Goal: Task Accomplishment & Management: Manage account settings

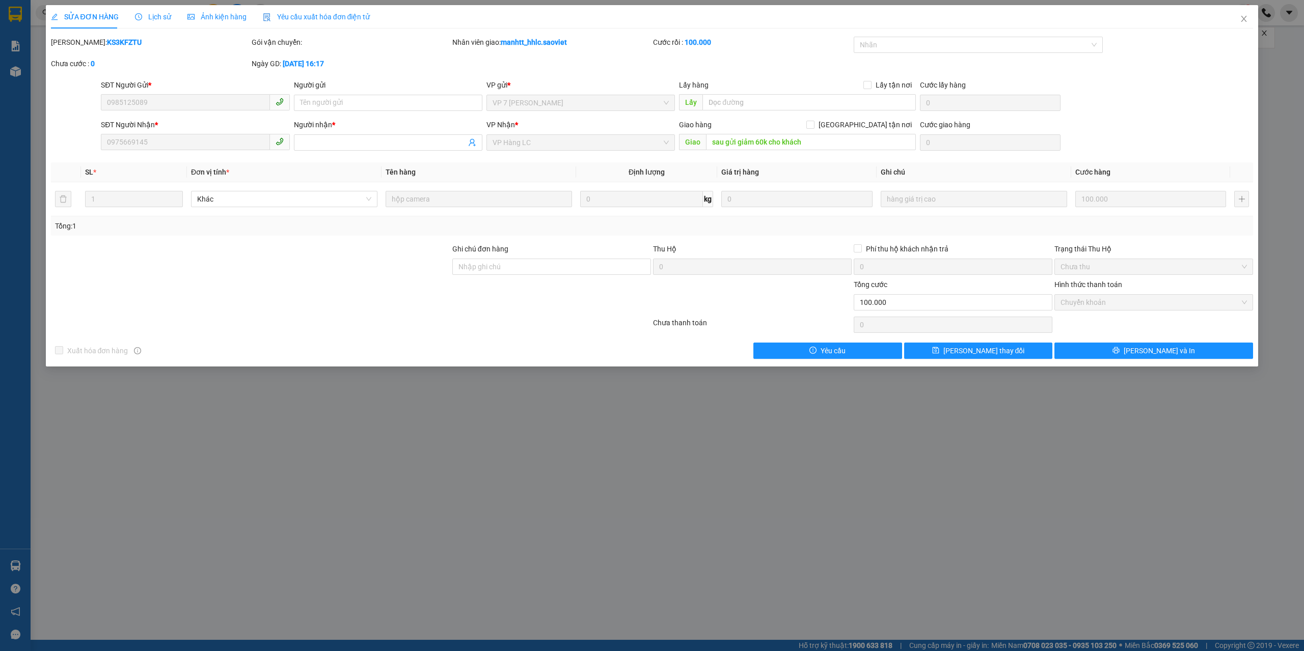
click at [181, 505] on div "SỬA ĐƠN HÀNG Lịch sử Ảnh kiện hàng Yêu cầu xuất hóa đơn điện tử Total Paid Fee …" at bounding box center [652, 325] width 1304 height 651
click at [1246, 16] on icon "close" at bounding box center [1244, 19] width 8 height 8
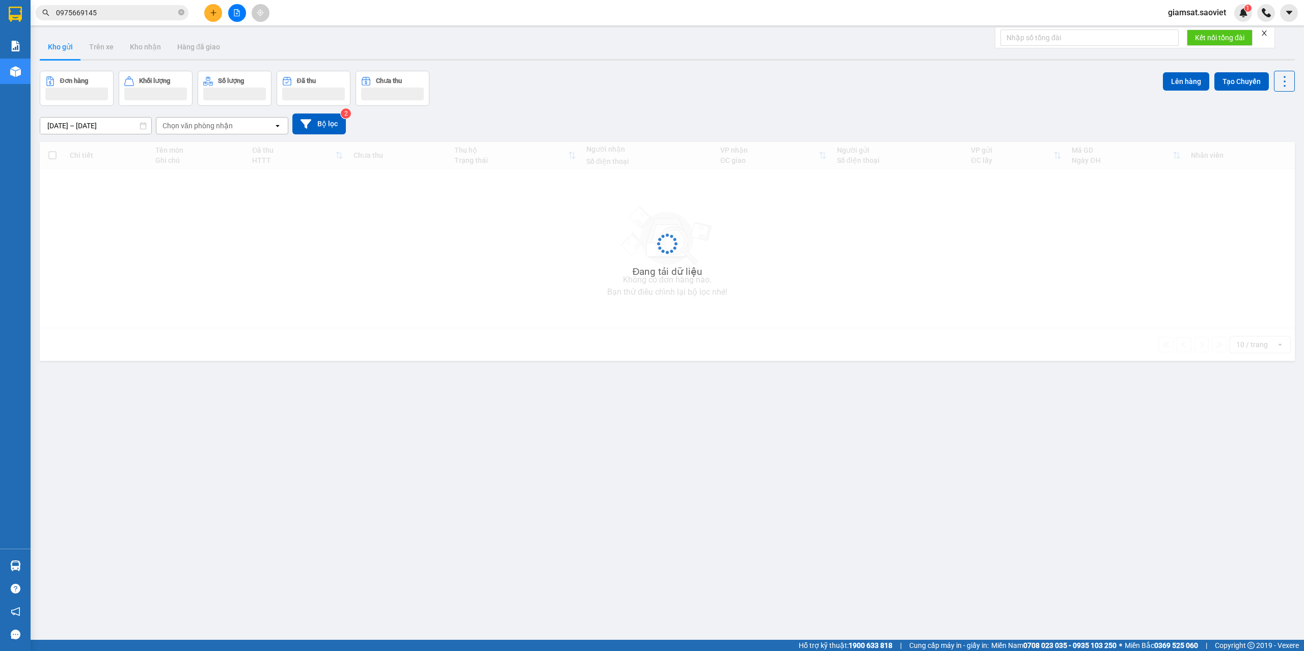
click at [119, 14] on input "0975669145" at bounding box center [116, 12] width 120 height 11
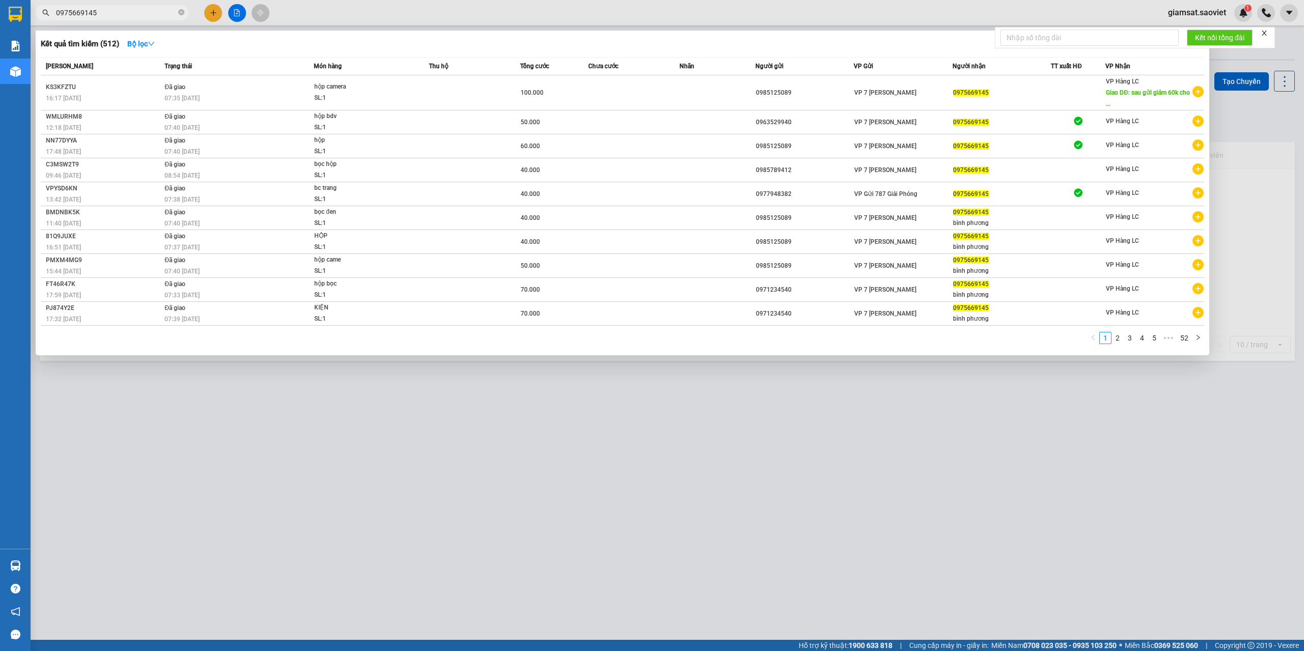
click at [119, 14] on input "0975669145" at bounding box center [116, 12] width 120 height 11
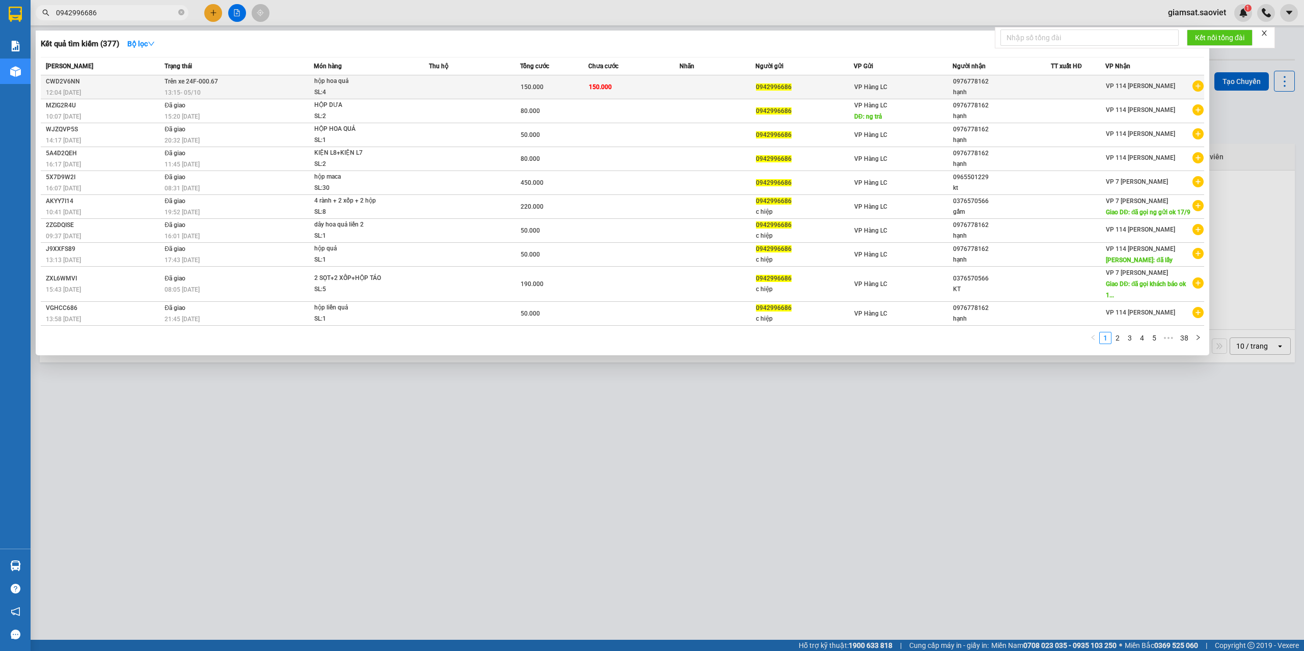
type input "0942996686"
click at [296, 88] on div "13:15 [DATE]" at bounding box center [239, 92] width 149 height 11
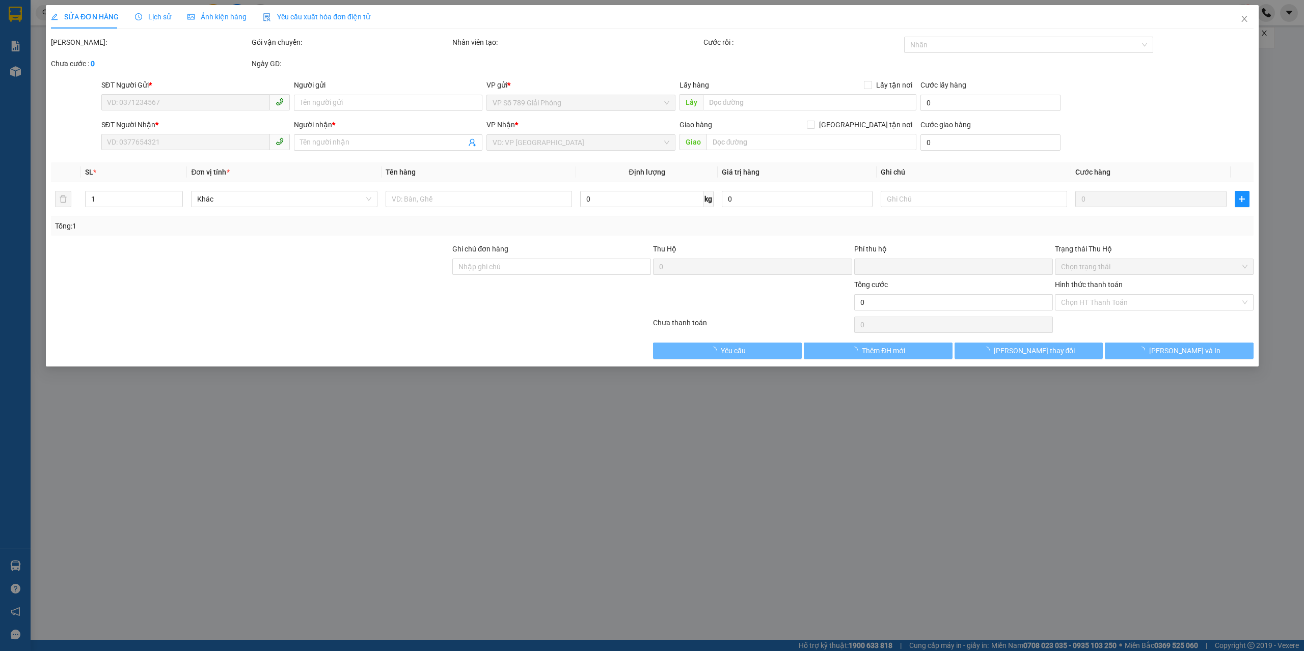
type input "0942996686"
type input "0976778162"
type input "hạnh"
type input "0"
type input "150.000"
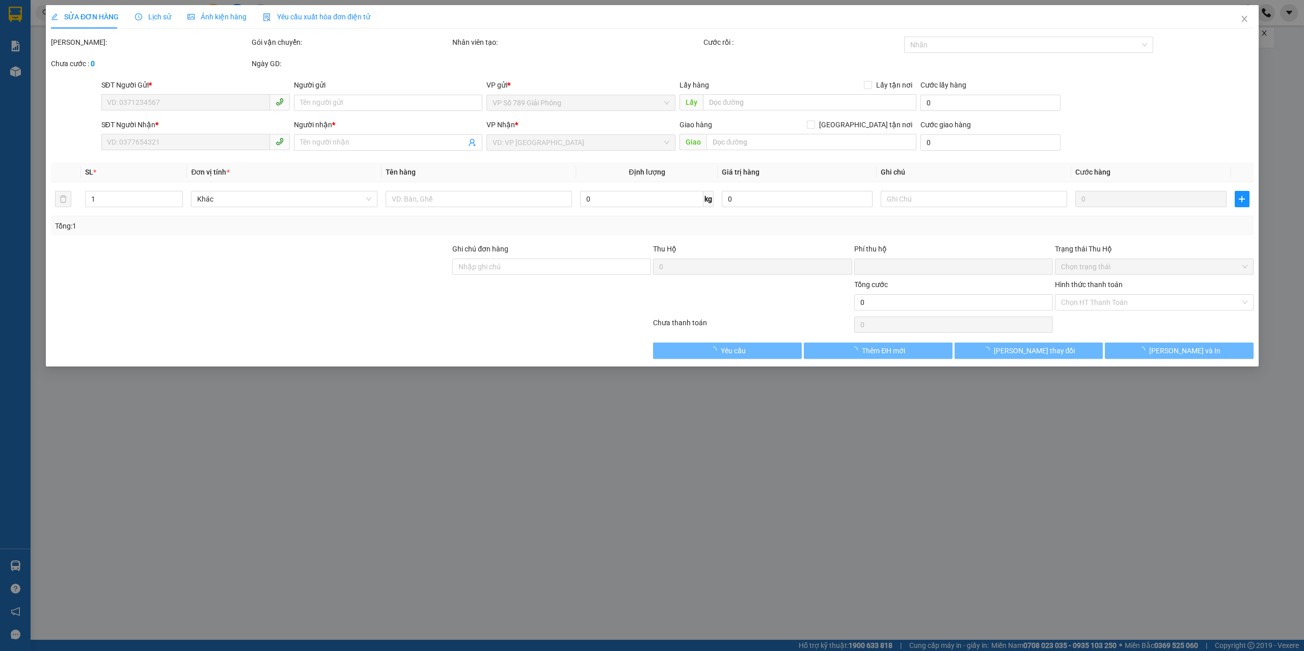
type input "150.000"
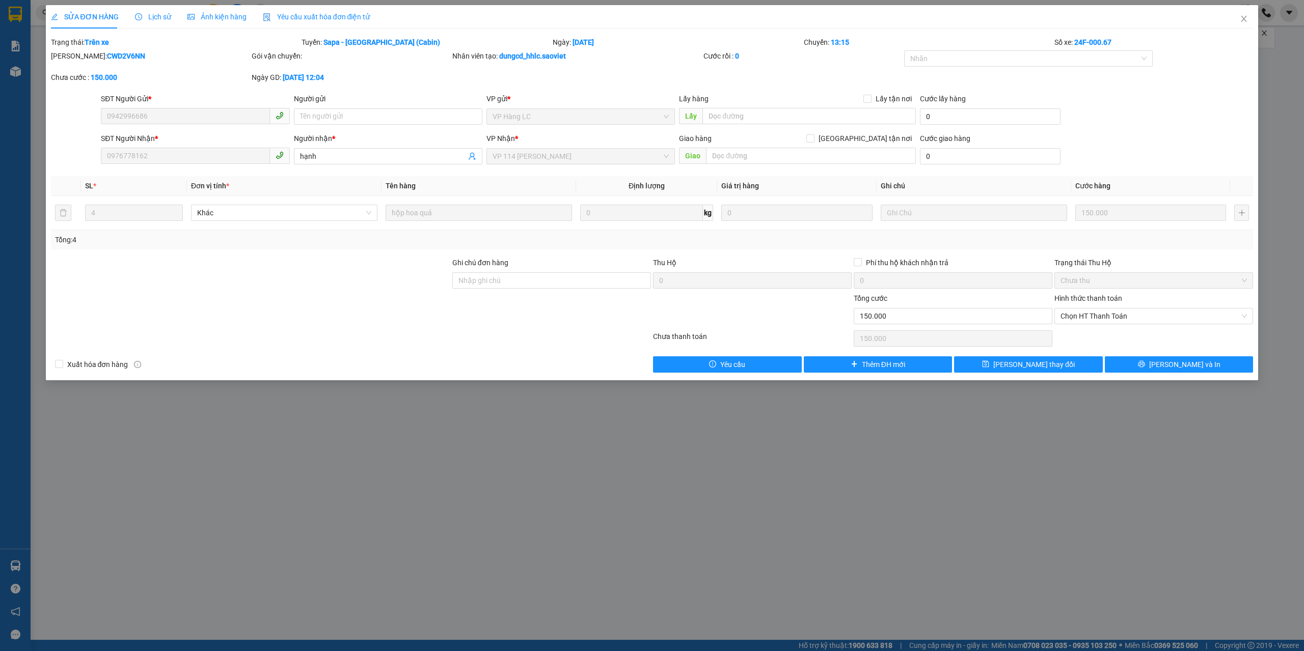
click at [155, 23] on div "Lịch sử" at bounding box center [153, 16] width 36 height 23
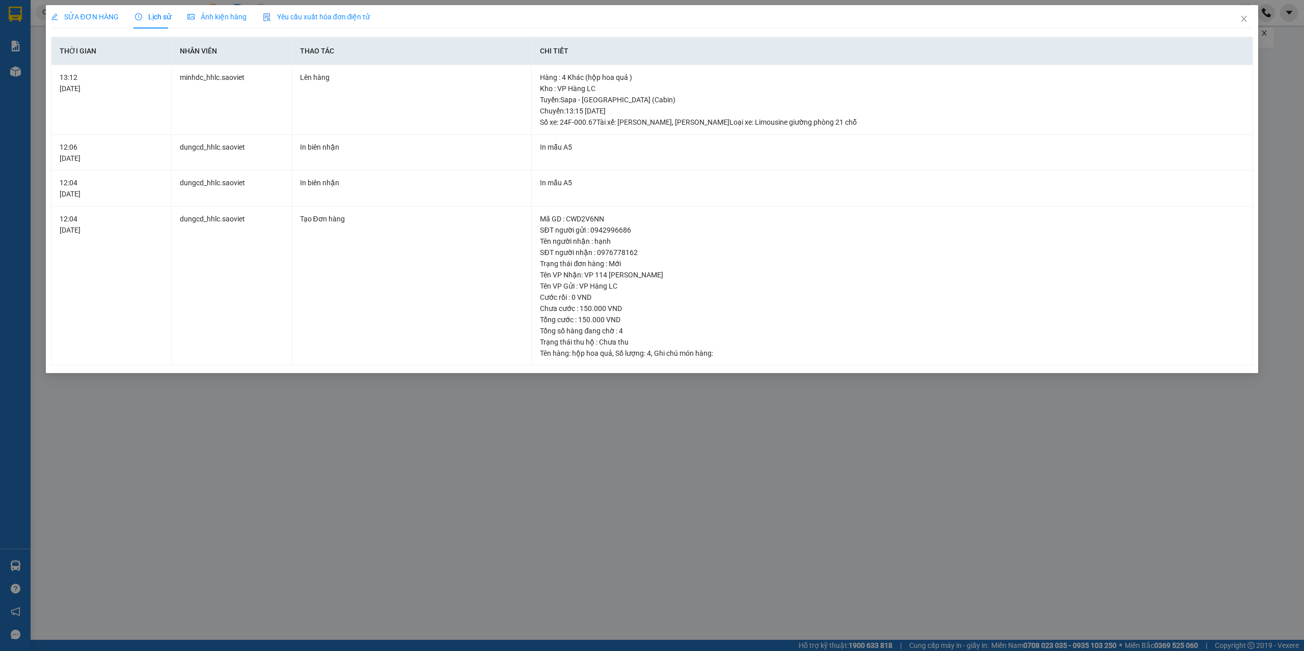
click at [611, 486] on div "SỬA ĐƠN HÀNG Lịch sử Ảnh kiện hàng Yêu cầu xuất hóa đơn điện tử Total Paid Fee …" at bounding box center [652, 325] width 1304 height 651
click at [737, 518] on div "SỬA ĐƠN HÀNG Lịch sử Ảnh kiện hàng Yêu cầu xuất hóa đơn điện tử Total Paid Fee …" at bounding box center [652, 325] width 1304 height 651
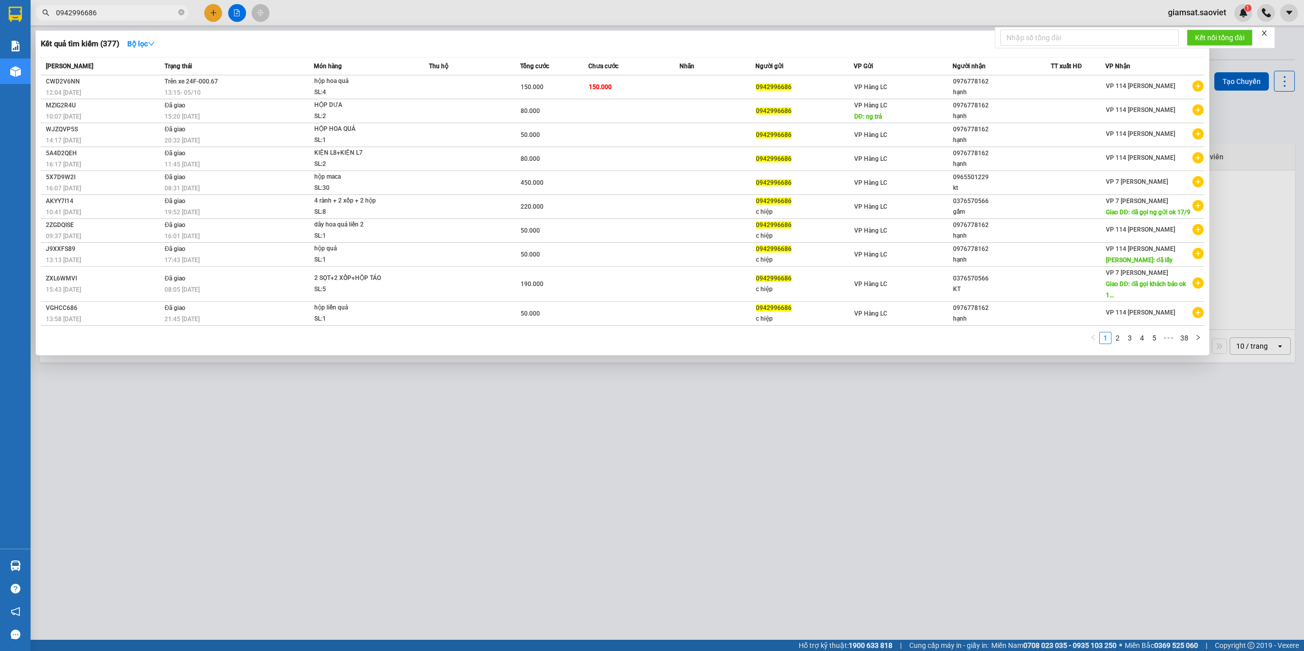
click at [101, 9] on input "0942996686" at bounding box center [116, 12] width 120 height 11
click at [109, 12] on input "0942996686" at bounding box center [116, 12] width 120 height 11
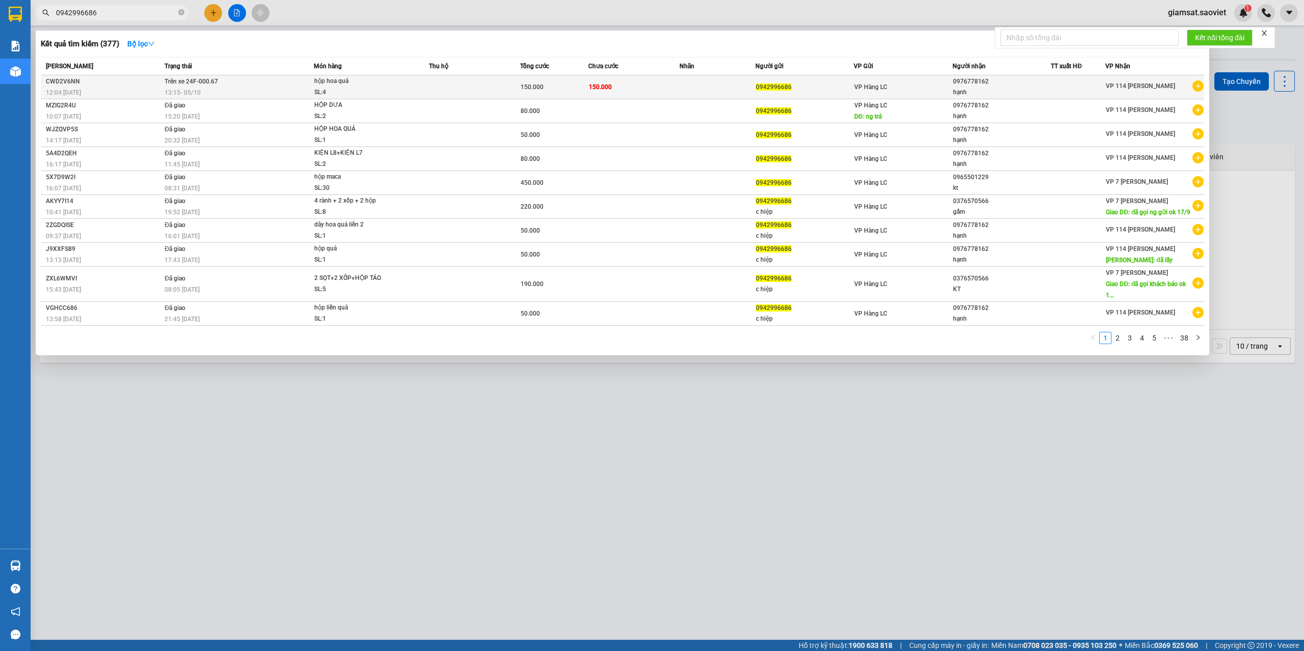
click at [492, 88] on td at bounding box center [474, 87] width 91 height 24
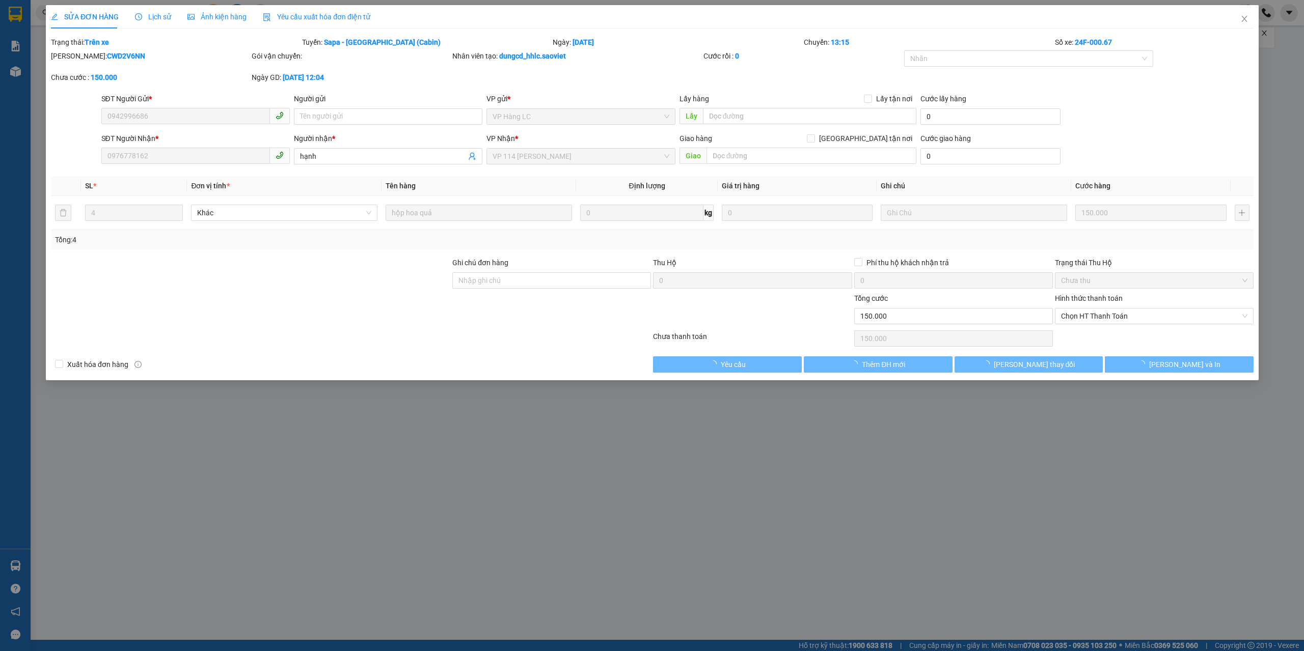
type input "0942996686"
type input "0976778162"
type input "hạnh"
type input "0"
type input "150.000"
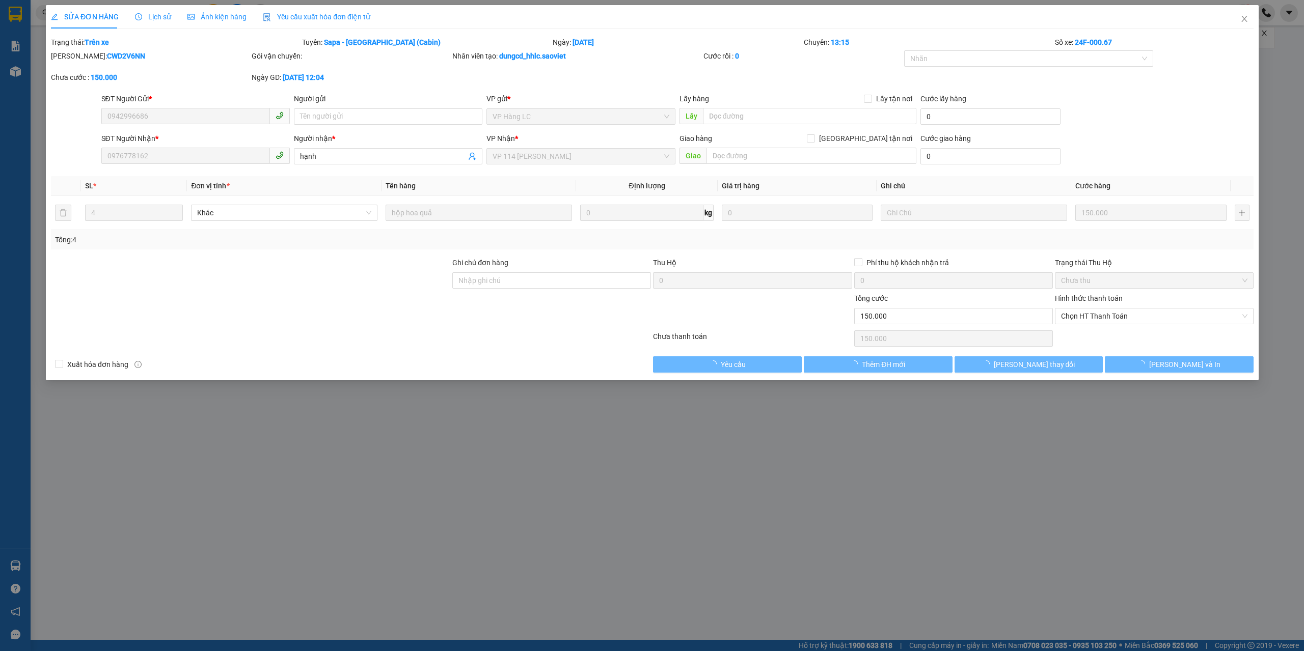
type input "150.000"
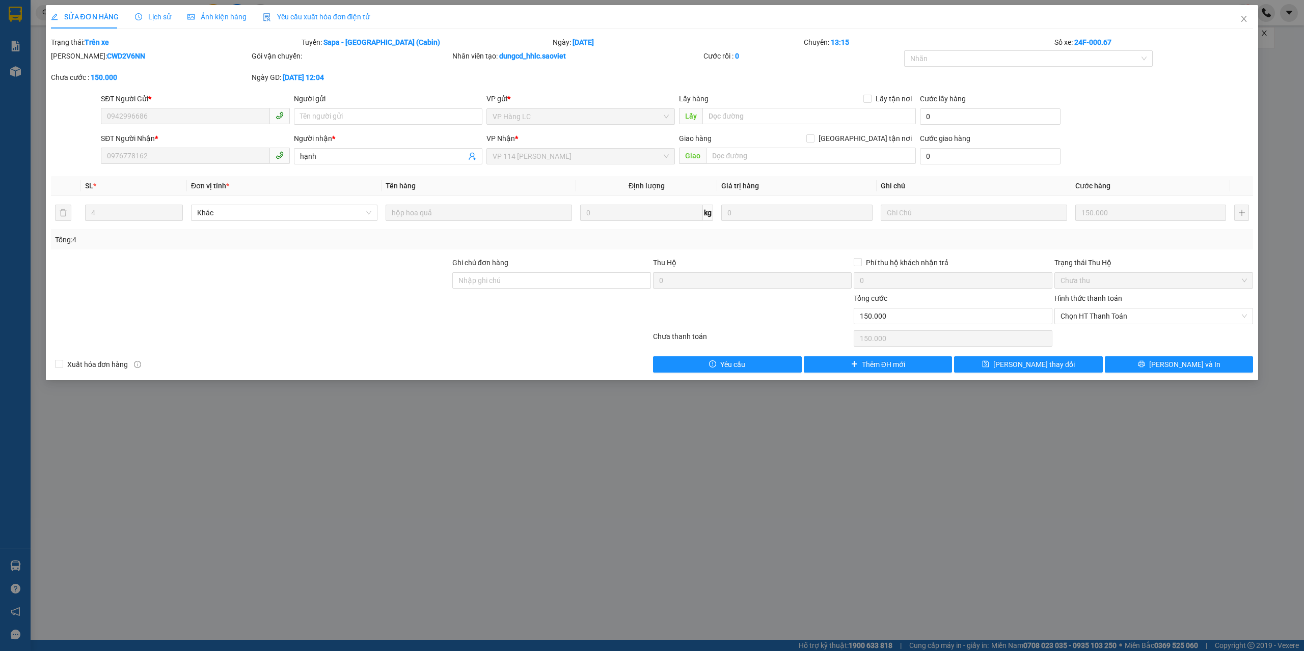
click at [160, 20] on span "Lịch sử" at bounding box center [153, 17] width 36 height 8
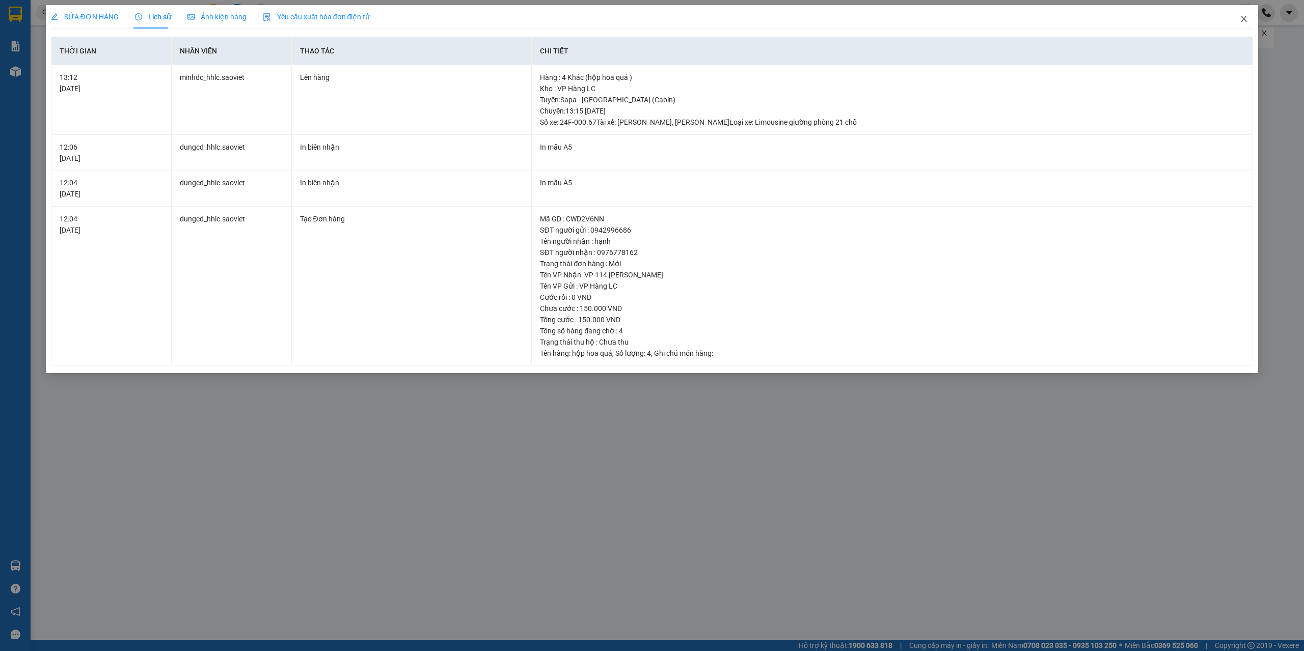
drag, startPoint x: 1241, startPoint y: 23, endPoint x: 1210, endPoint y: 44, distance: 37.4
click at [1242, 23] on span "Close" at bounding box center [1244, 19] width 29 height 29
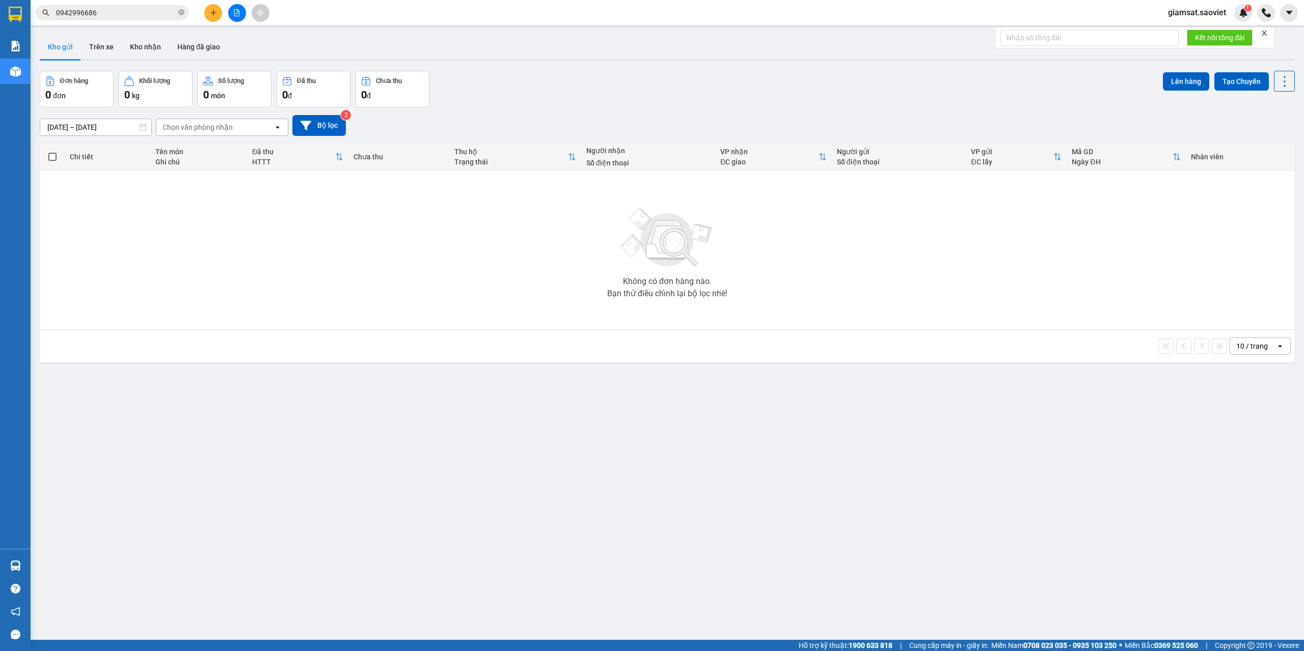
click at [605, 515] on div "ver 1.8.146 Kho gửi Trên xe Kho nhận Hàng đã giao Đơn hàng 0 đơn Khối lượng 0 k…" at bounding box center [667, 356] width 1263 height 651
